Goal: Information Seeking & Learning: Learn about a topic

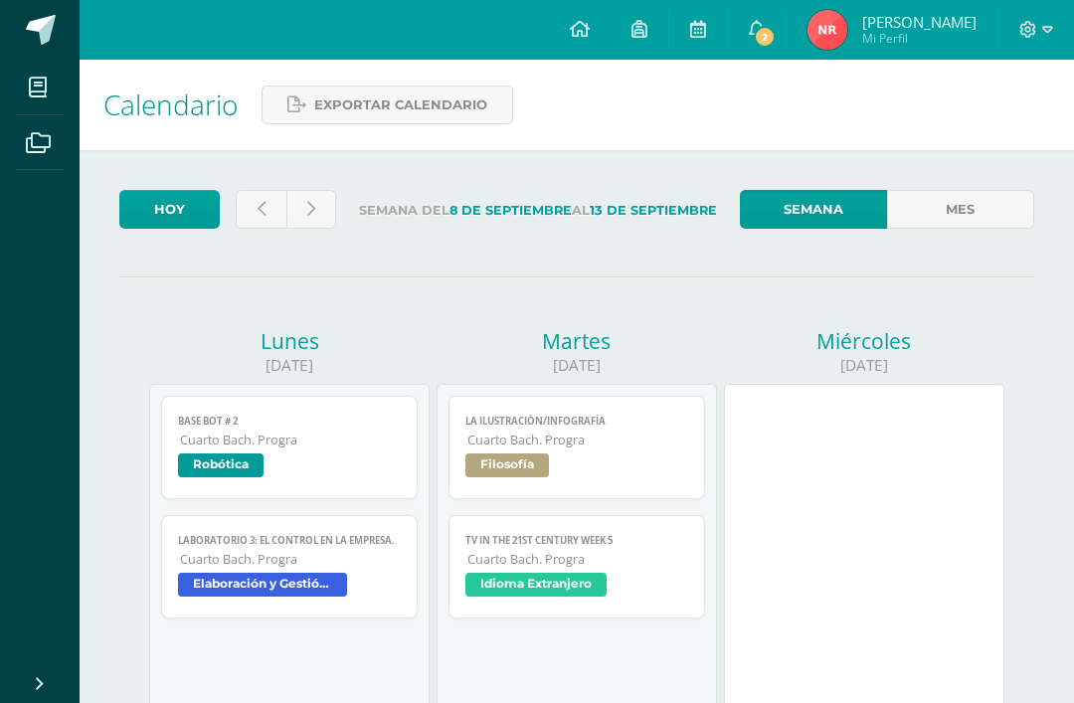
scroll to position [749, 0]
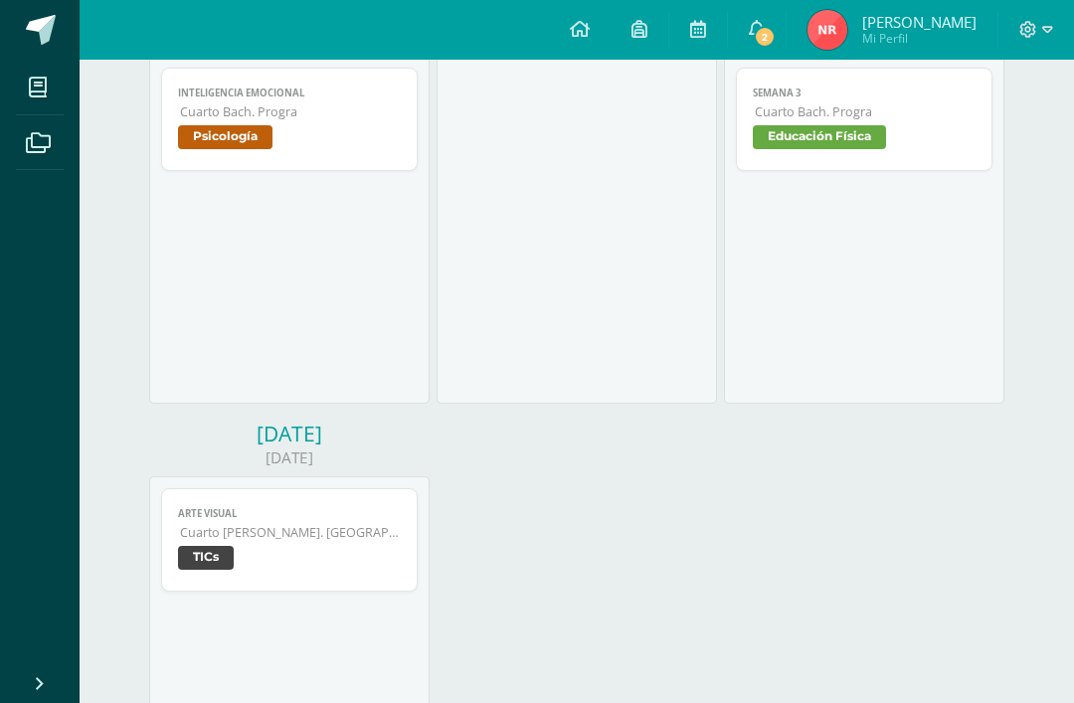
click at [532, 532] on div "[DATE] Base bot # 2 Robótica Cargando contenido Base bot # 2 Cuarto [PERSON_NAM…" at bounding box center [576, 210] width 861 height 1262
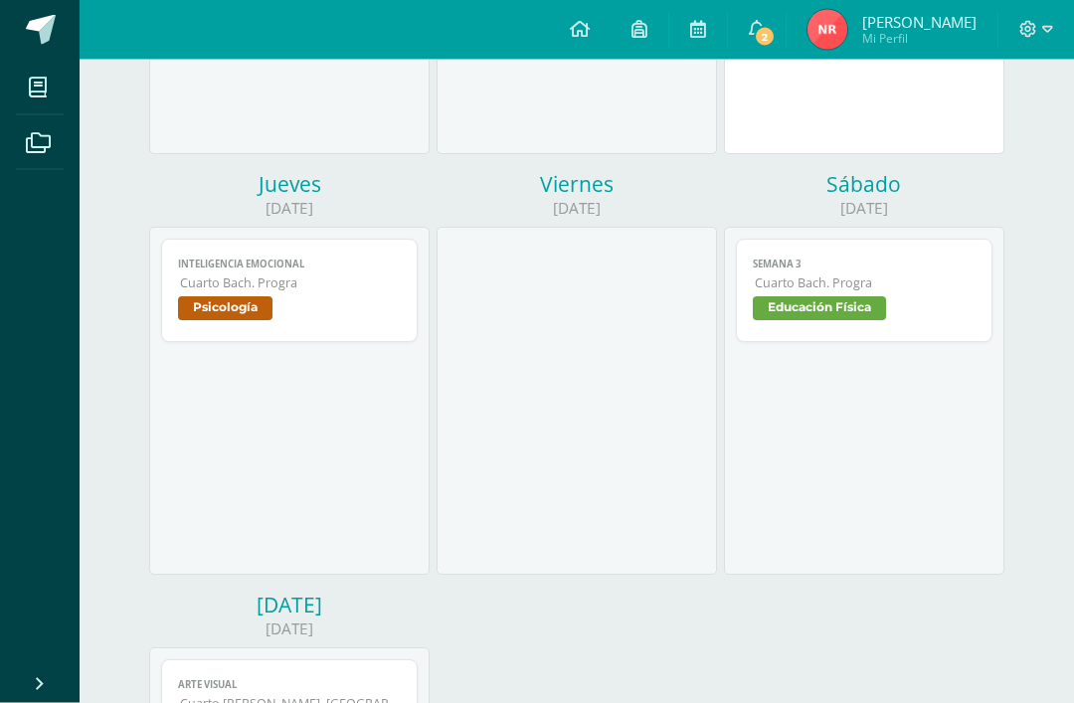
scroll to position [571, 0]
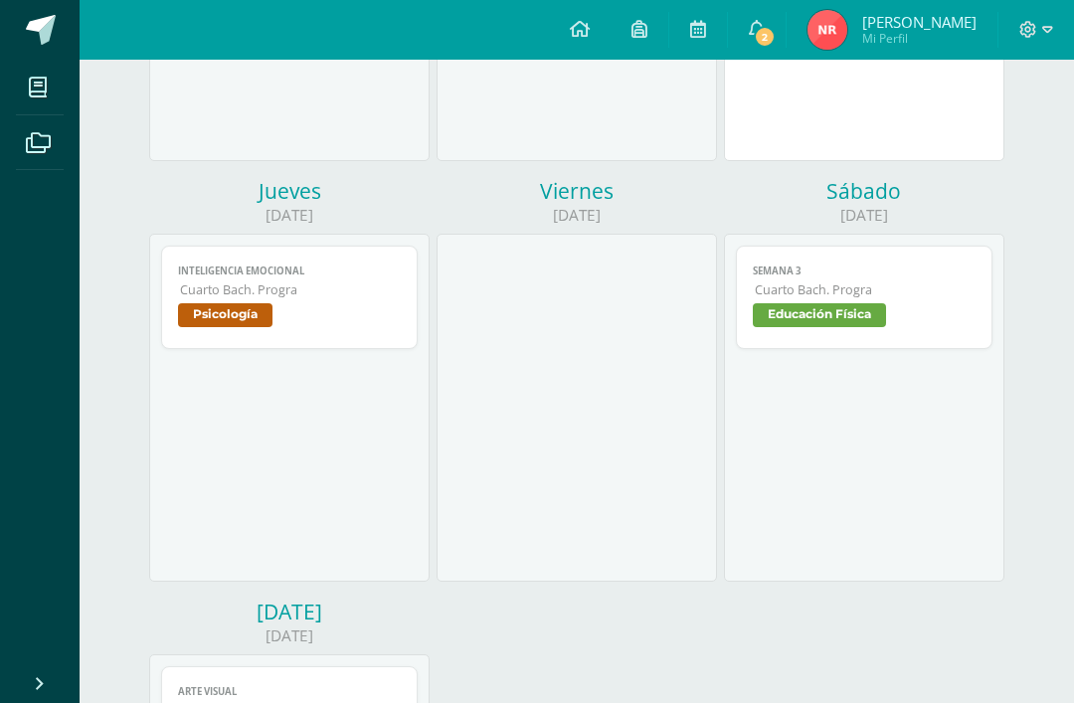
click at [778, 22] on link "2" at bounding box center [757, 30] width 58 height 60
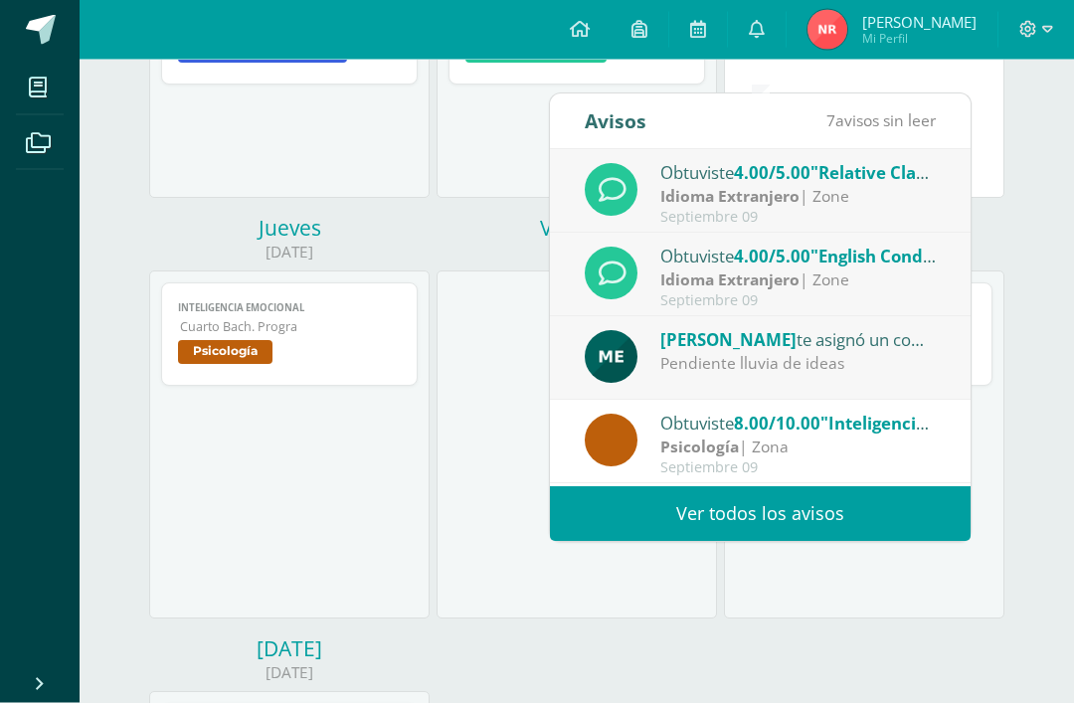
scroll to position [532, 0]
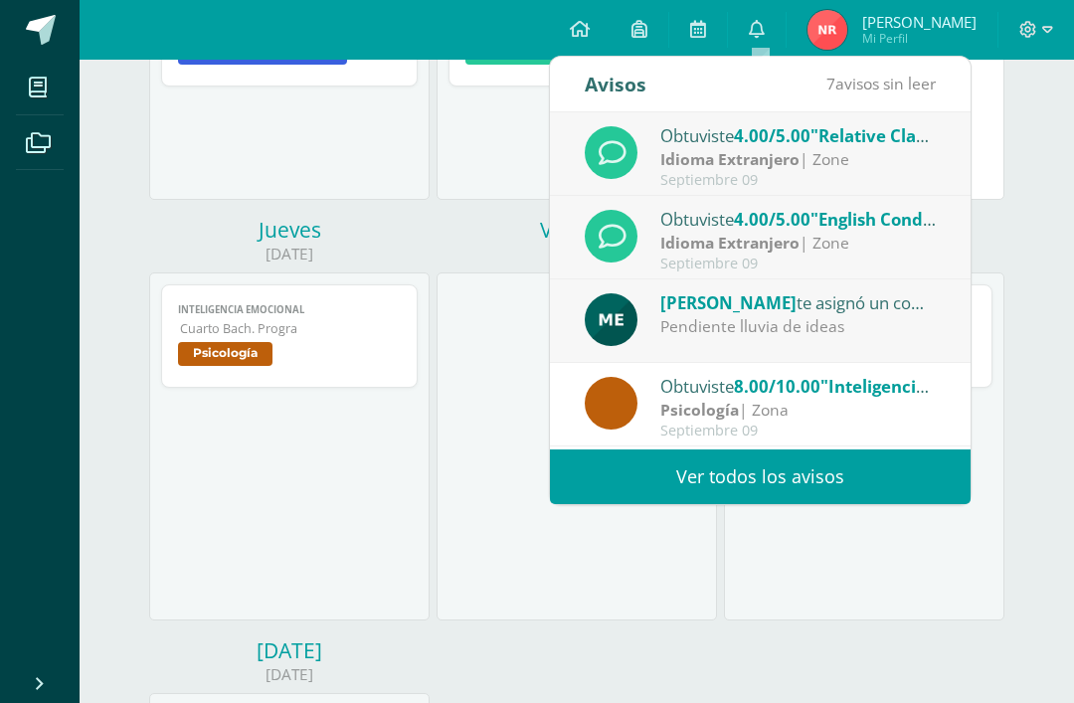
click at [785, 244] on strong "Idioma Extranjero" at bounding box center [729, 243] width 139 height 22
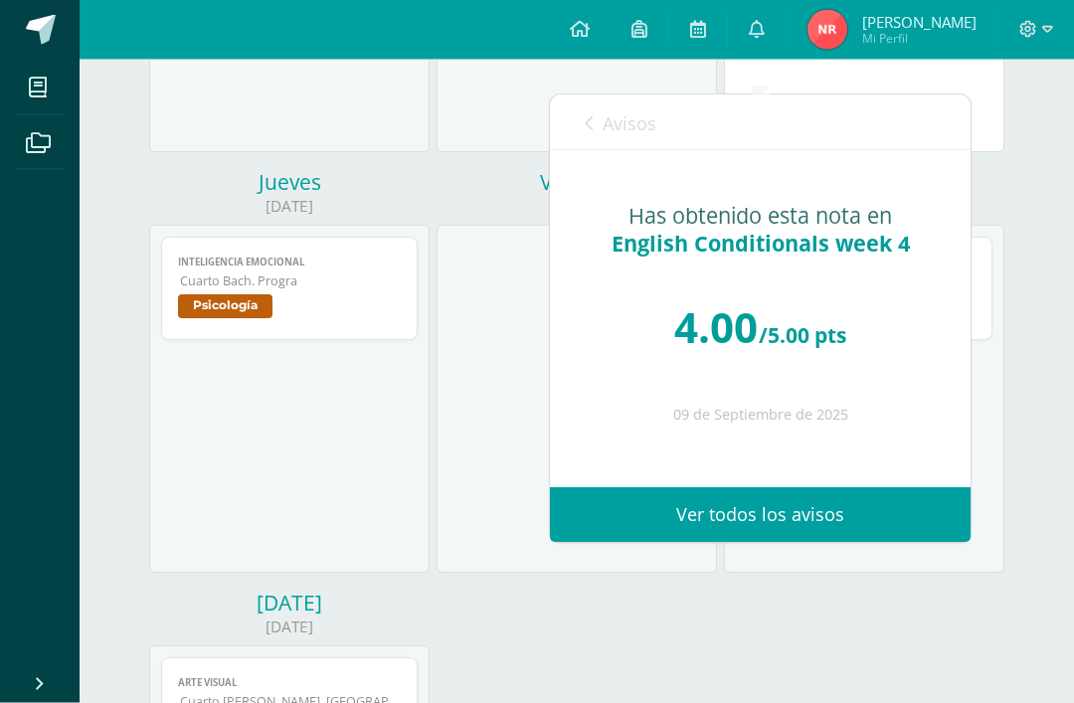
scroll to position [556, 0]
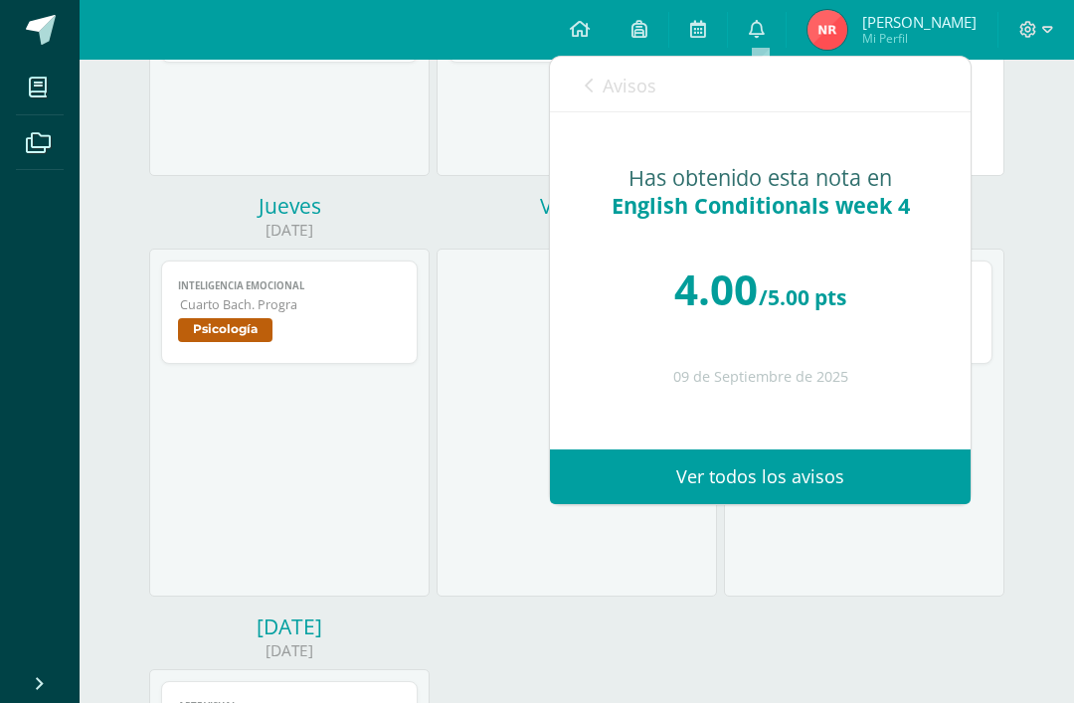
click at [587, 93] on icon at bounding box center [589, 86] width 8 height 16
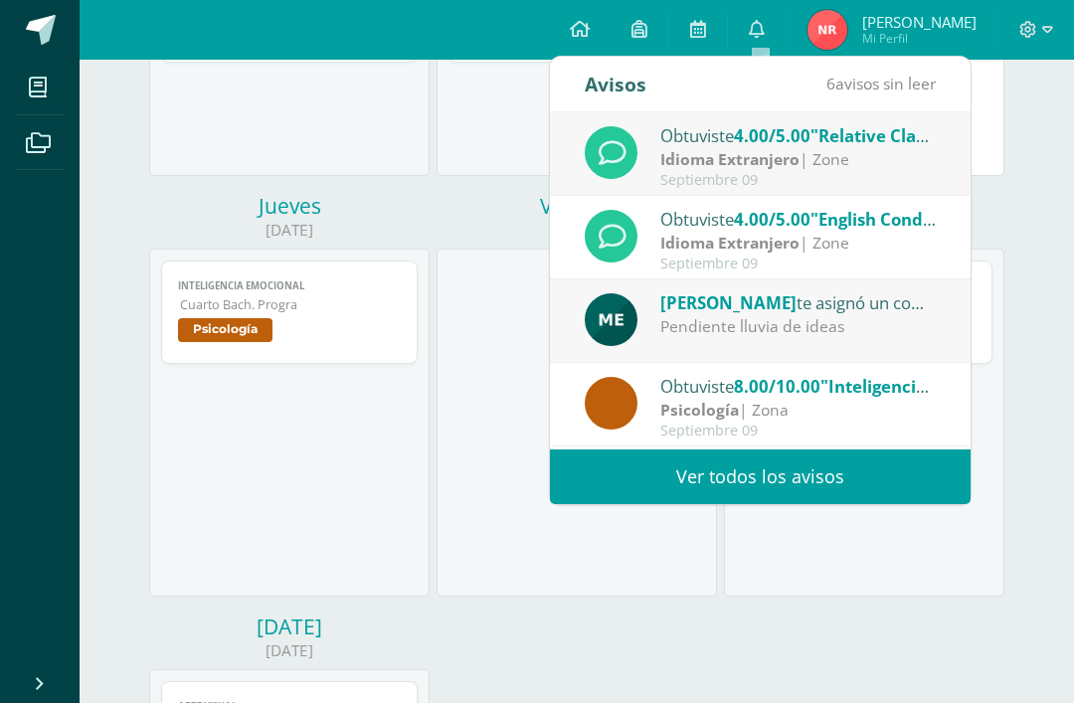
click at [826, 154] on div "Idioma Extranjero | Zone" at bounding box center [798, 159] width 276 height 23
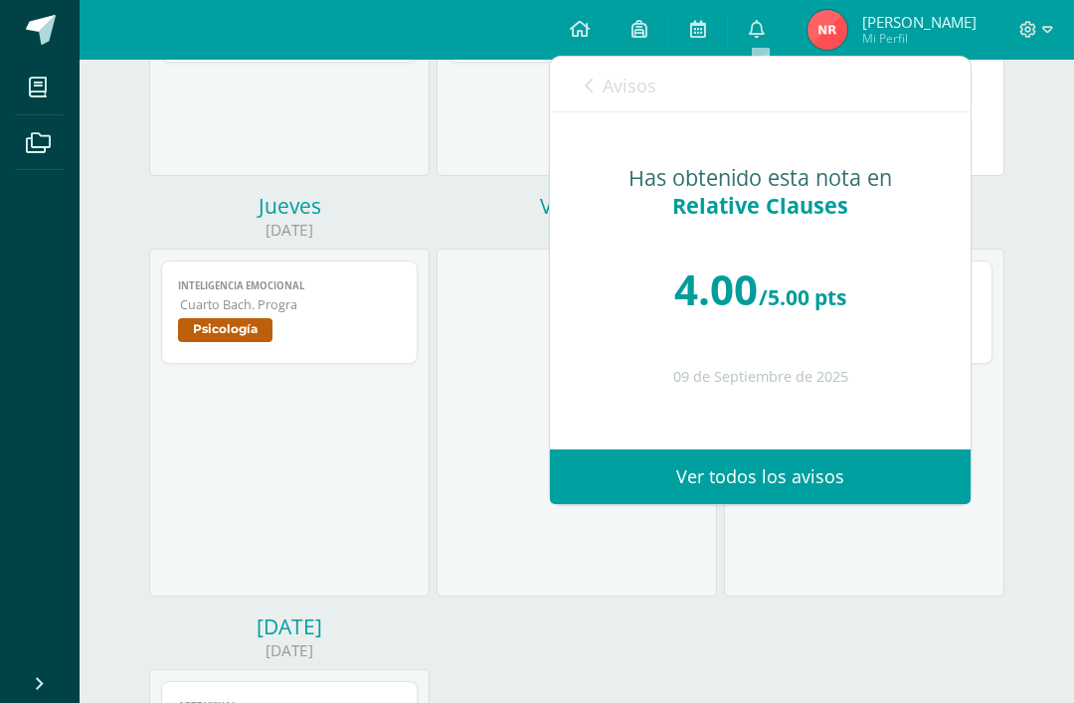
click at [599, 65] on link "Avisos" at bounding box center [621, 85] width 72 height 57
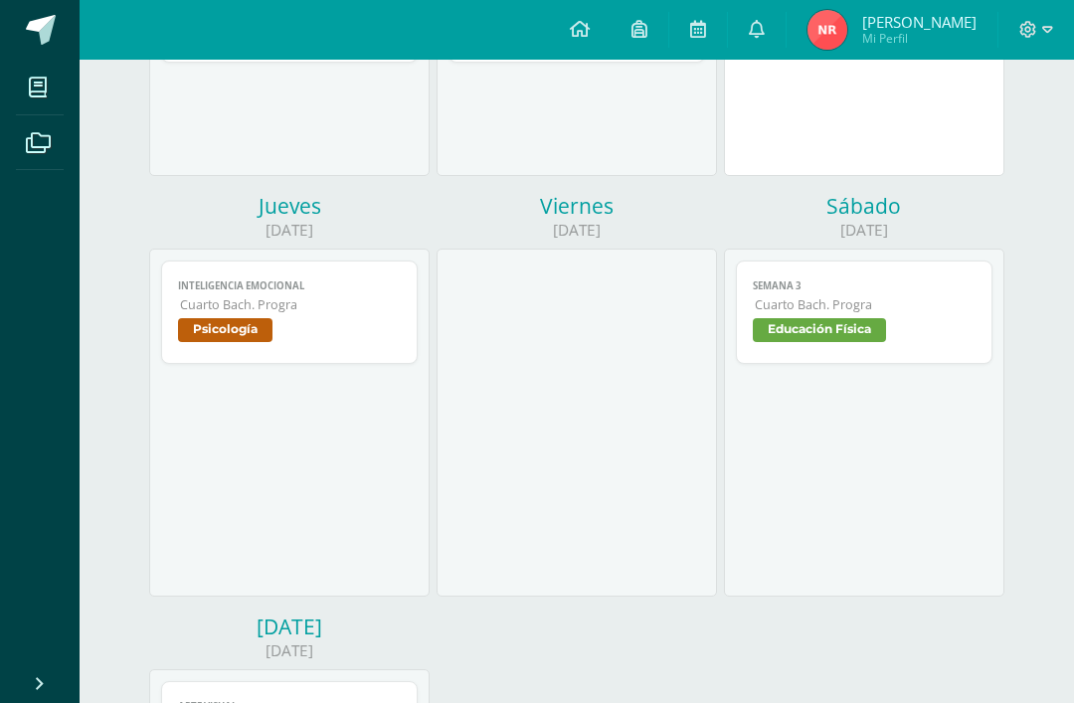
click at [519, 197] on div "Viernes" at bounding box center [576, 206] width 280 height 28
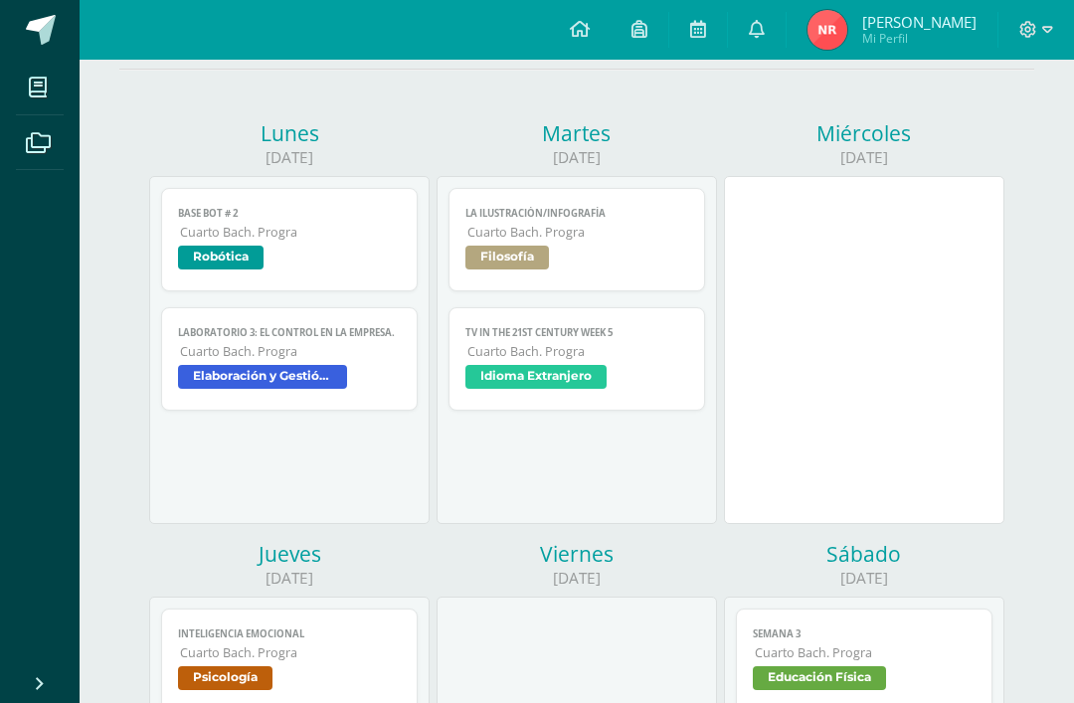
scroll to position [208, 0]
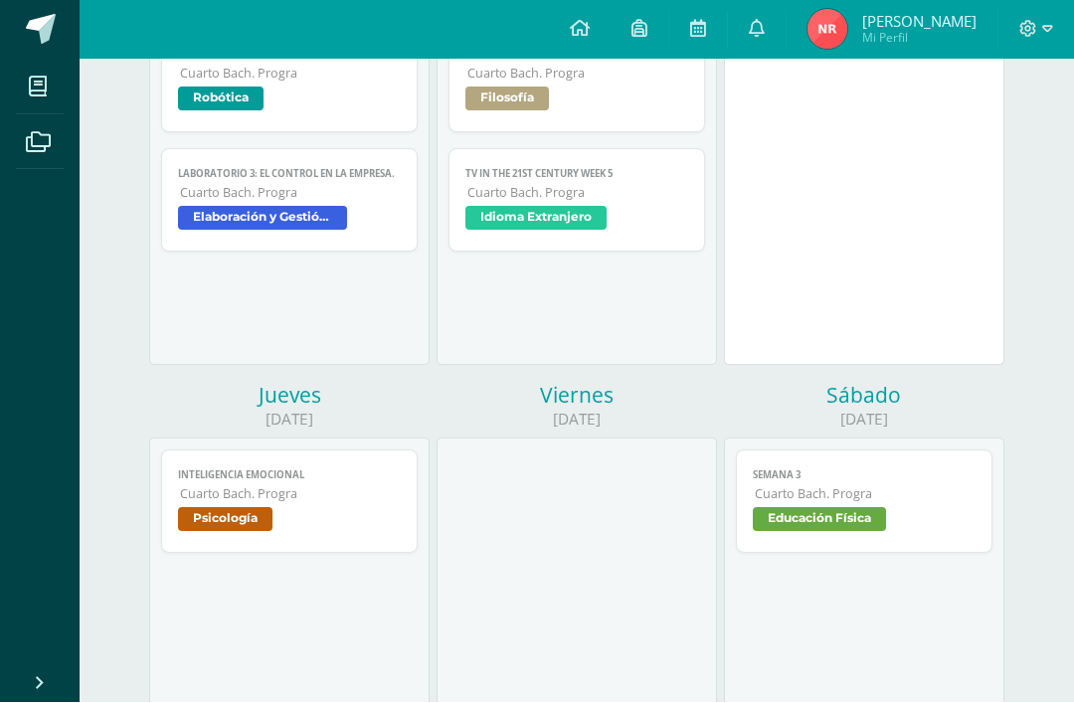
click at [382, 503] on span "Cuarto Bach. Progra" at bounding box center [290, 494] width 221 height 17
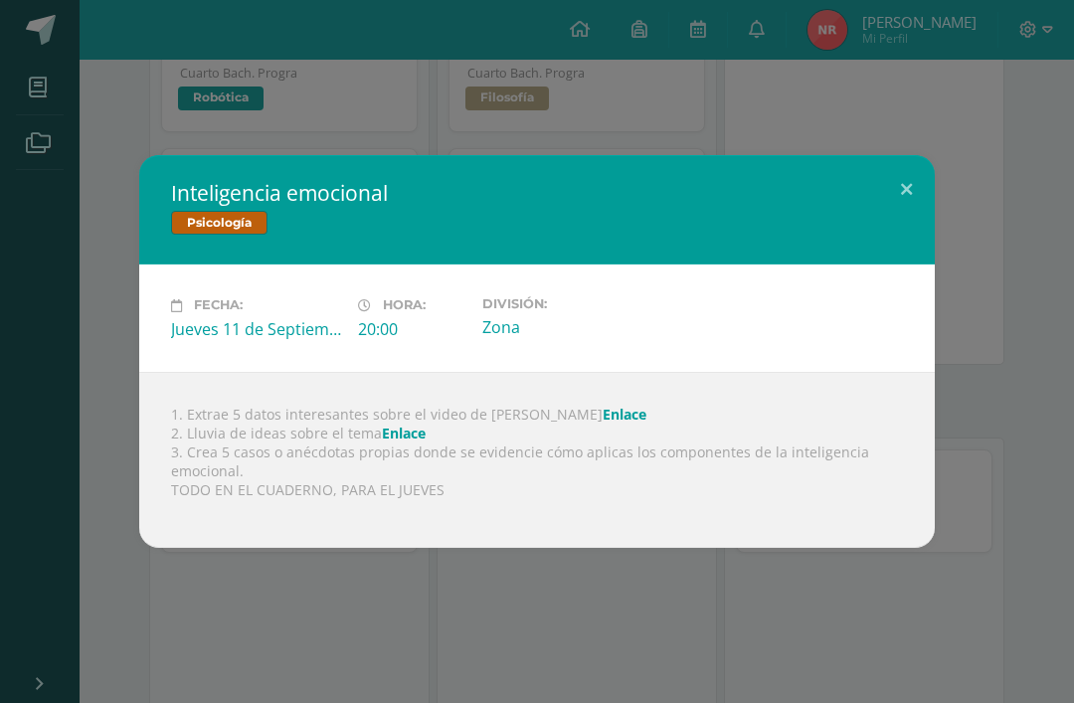
click at [918, 202] on button at bounding box center [906, 189] width 57 height 68
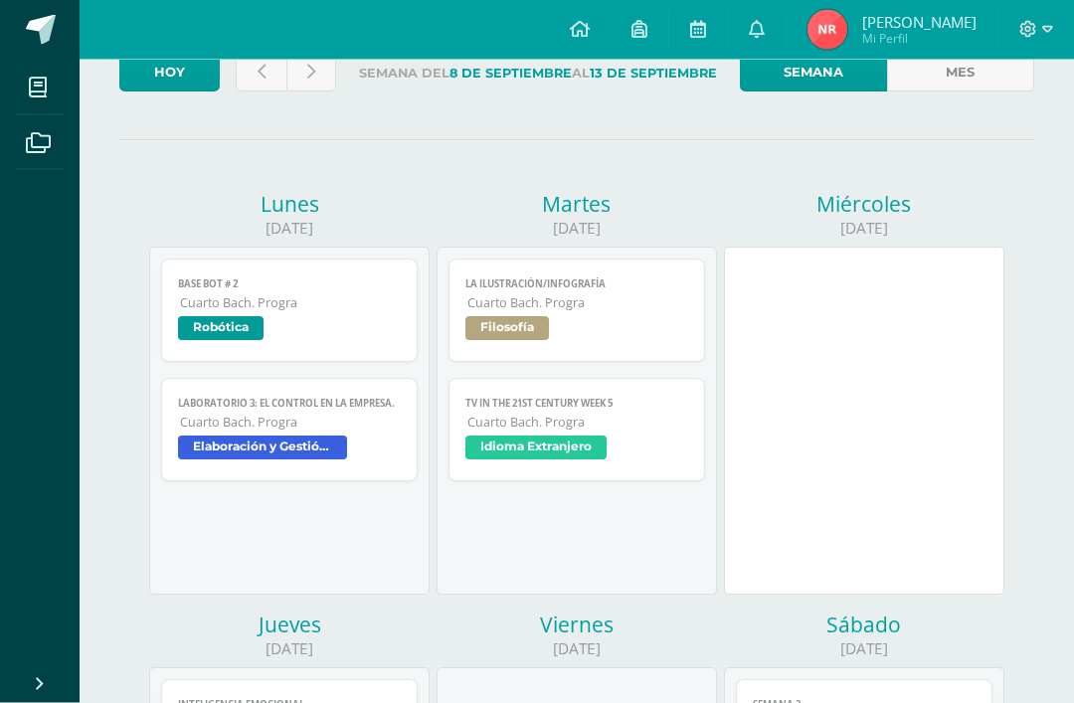
click at [634, 441] on link "TV in the 21st Century week 5 Cuarto [PERSON_NAME]. Progra Idioma Extranjero" at bounding box center [576, 430] width 256 height 103
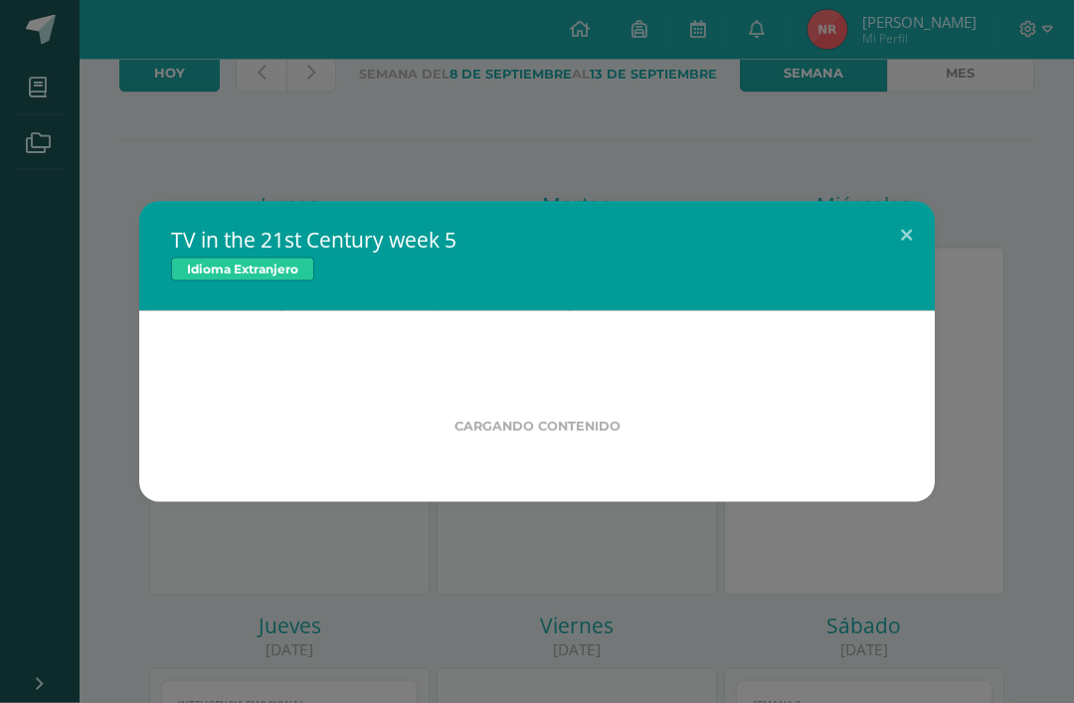
scroll to position [137, 0]
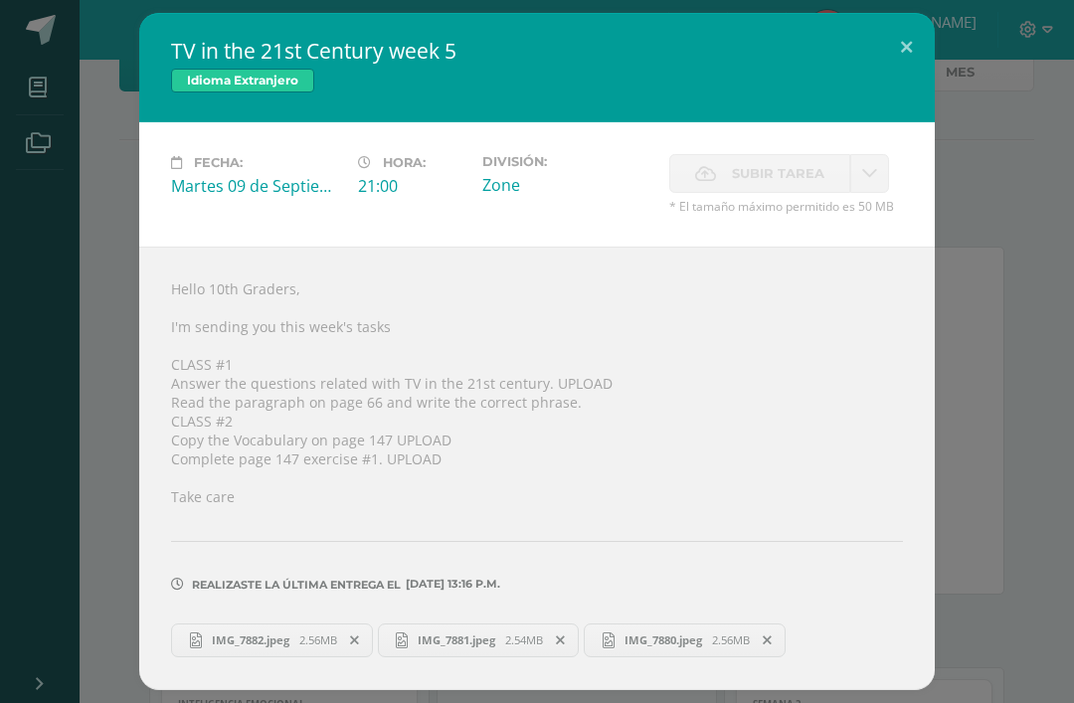
click at [958, 401] on div "TV in the 21st Century week 5 Idioma Extranjero Fecha: [DATE] Hora: 21:00 Divis…" at bounding box center [537, 351] width 1058 height 676
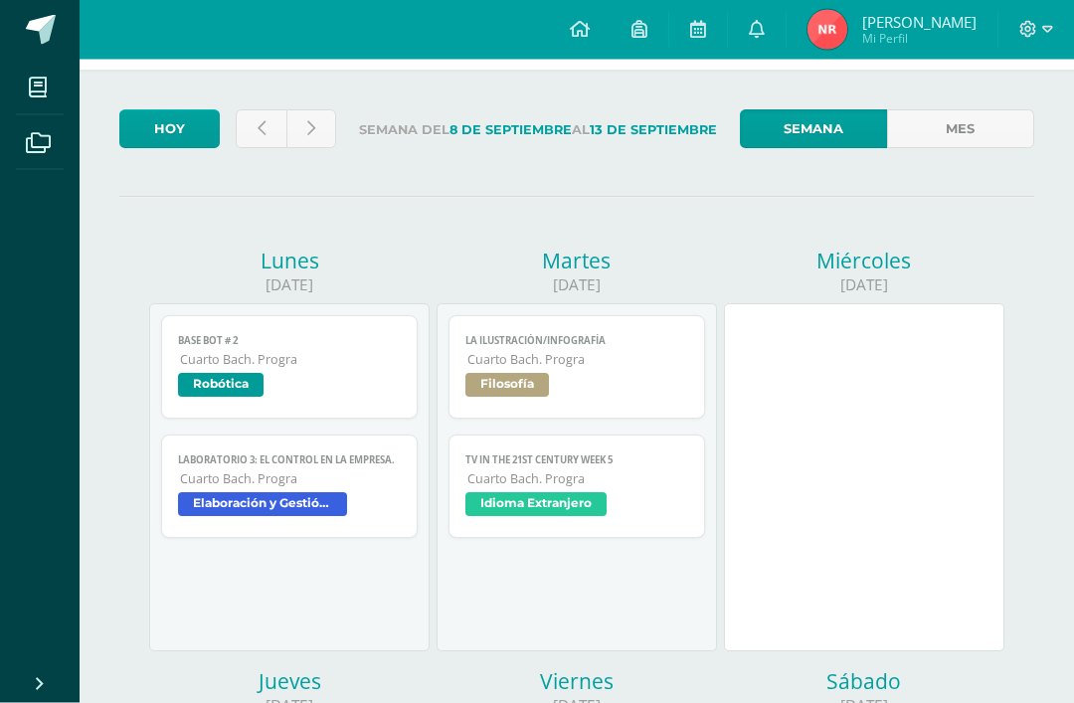
scroll to position [0, 0]
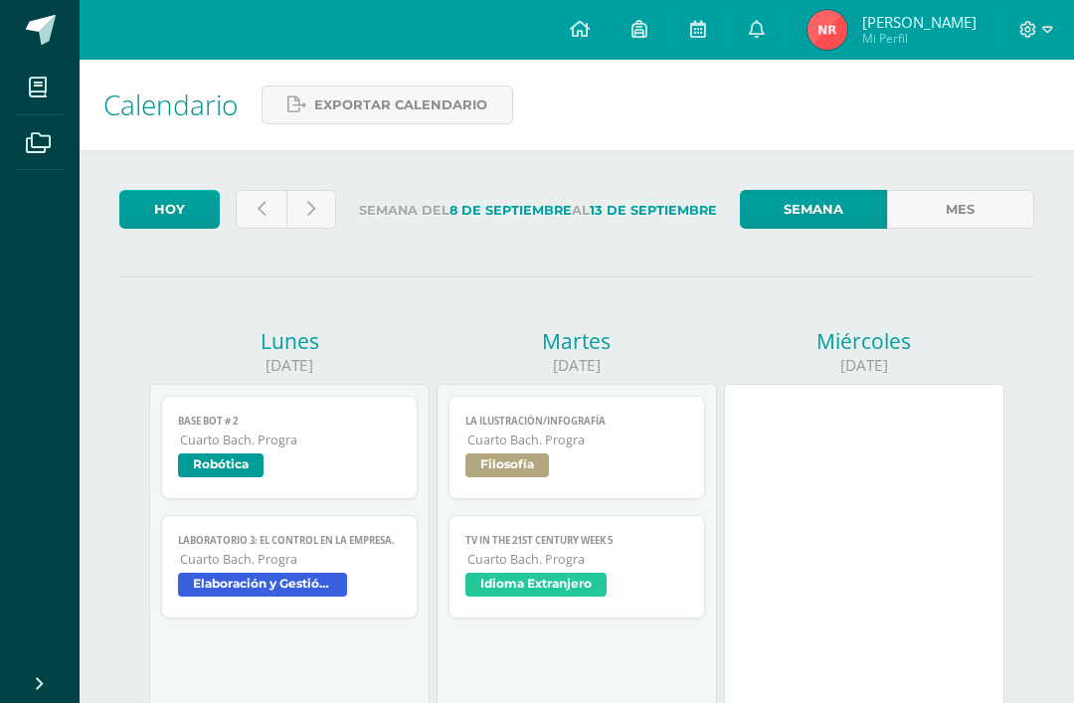
click at [380, 586] on span "Elaboración y Gestión de proyectos" at bounding box center [289, 587] width 223 height 29
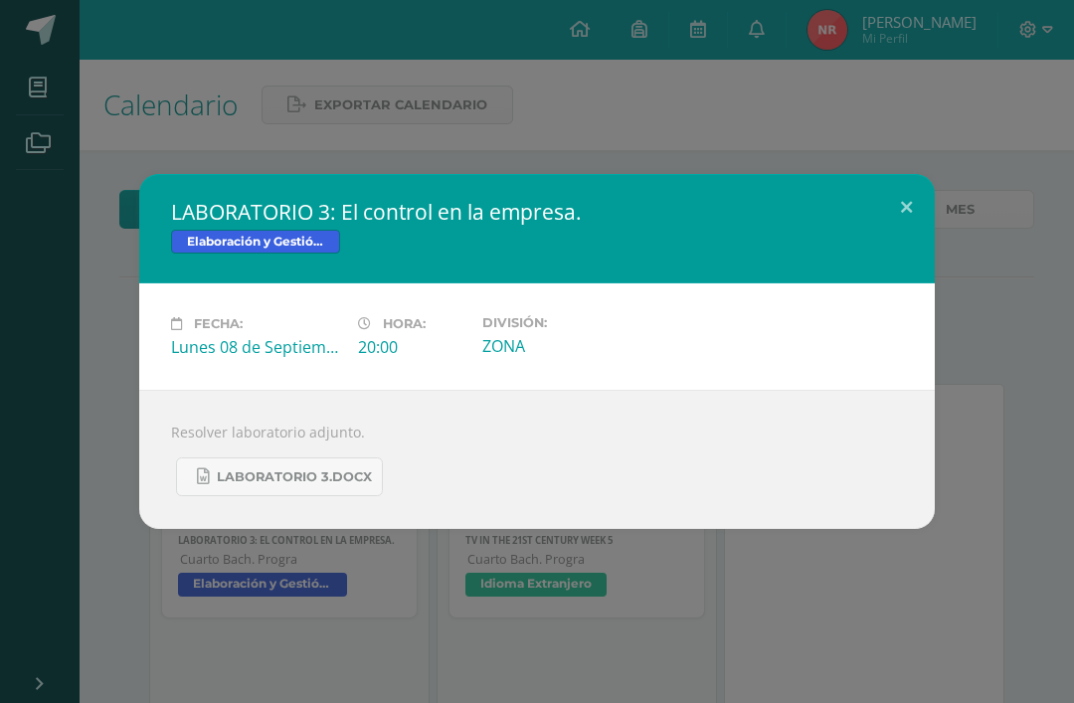
click at [369, 482] on span "LABORATORIO 3.docx" at bounding box center [294, 477] width 155 height 16
